Goal: Information Seeking & Learning: Check status

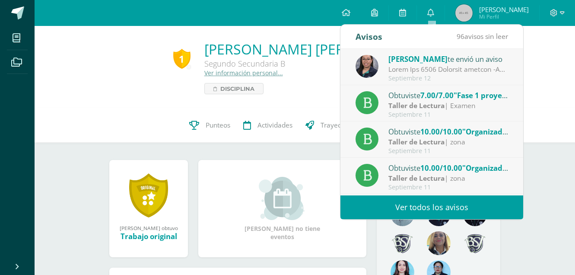
click at [479, 68] on div at bounding box center [448, 69] width 120 height 10
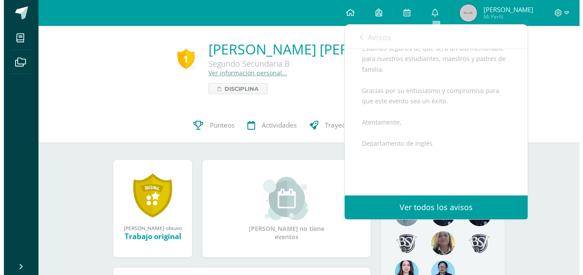
scroll to position [562, 0]
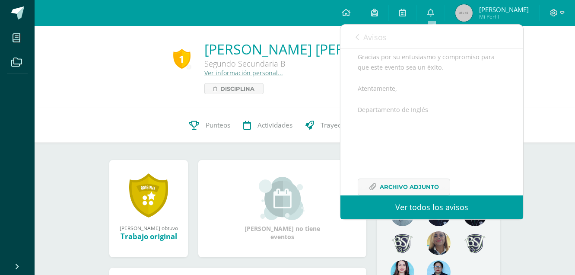
click at [208, 111] on link "Punteos" at bounding box center [210, 125] width 54 height 35
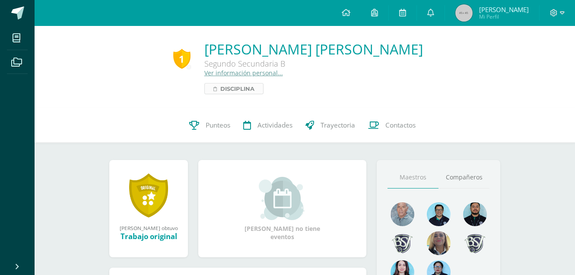
click at [255, 87] on span "Disciplina" at bounding box center [237, 88] width 34 height 10
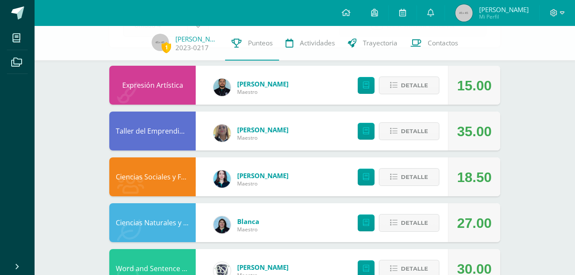
scroll to position [130, 0]
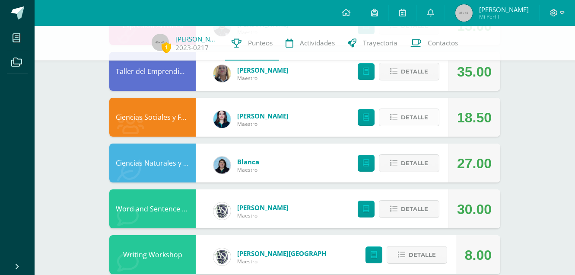
click at [425, 115] on span "Detalle" at bounding box center [414, 117] width 27 height 16
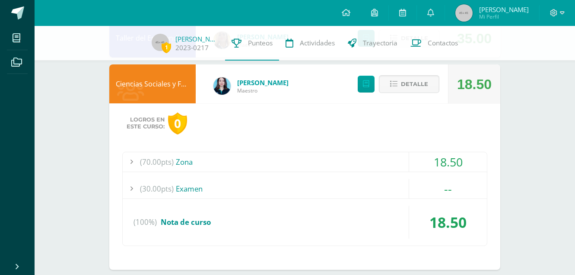
scroll to position [173, 0]
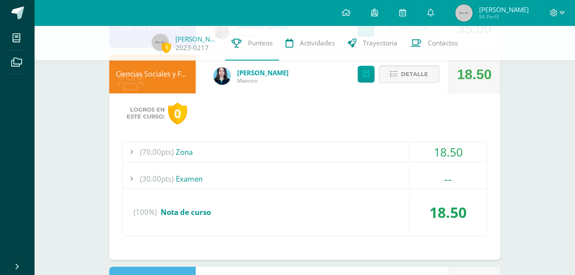
click at [399, 138] on div "Logros en este curso: 0 (70.00pts) Zona 18.50 (10.0pts) F1 Informe consejo de d…" at bounding box center [304, 176] width 391 height 166
click at [398, 150] on div "(70.00pts) Zona" at bounding box center [305, 151] width 364 height 19
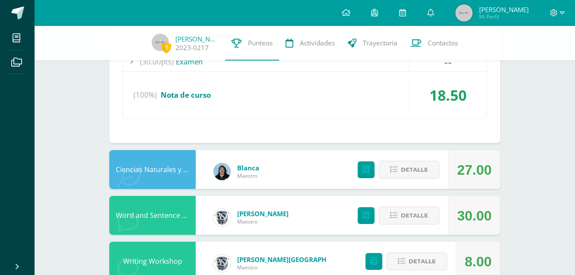
scroll to position [562, 0]
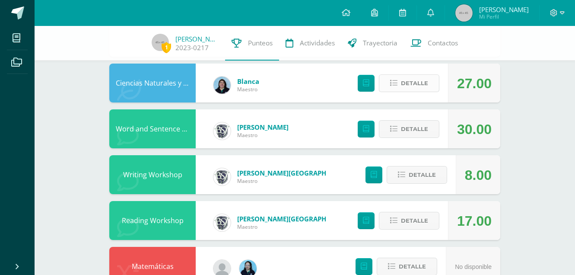
click at [411, 86] on span "Detalle" at bounding box center [414, 83] width 27 height 16
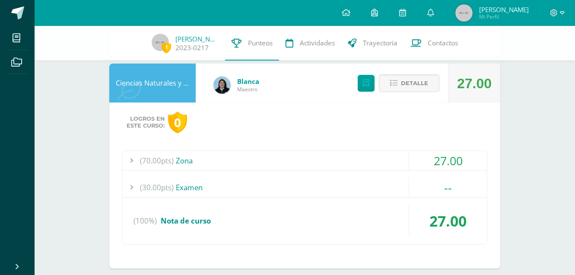
click at [394, 160] on div "(70.00pts) Zona" at bounding box center [305, 160] width 364 height 19
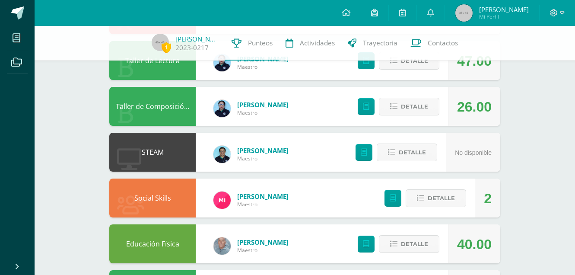
scroll to position [990, 0]
